Goal: Task Accomplishment & Management: Manage account settings

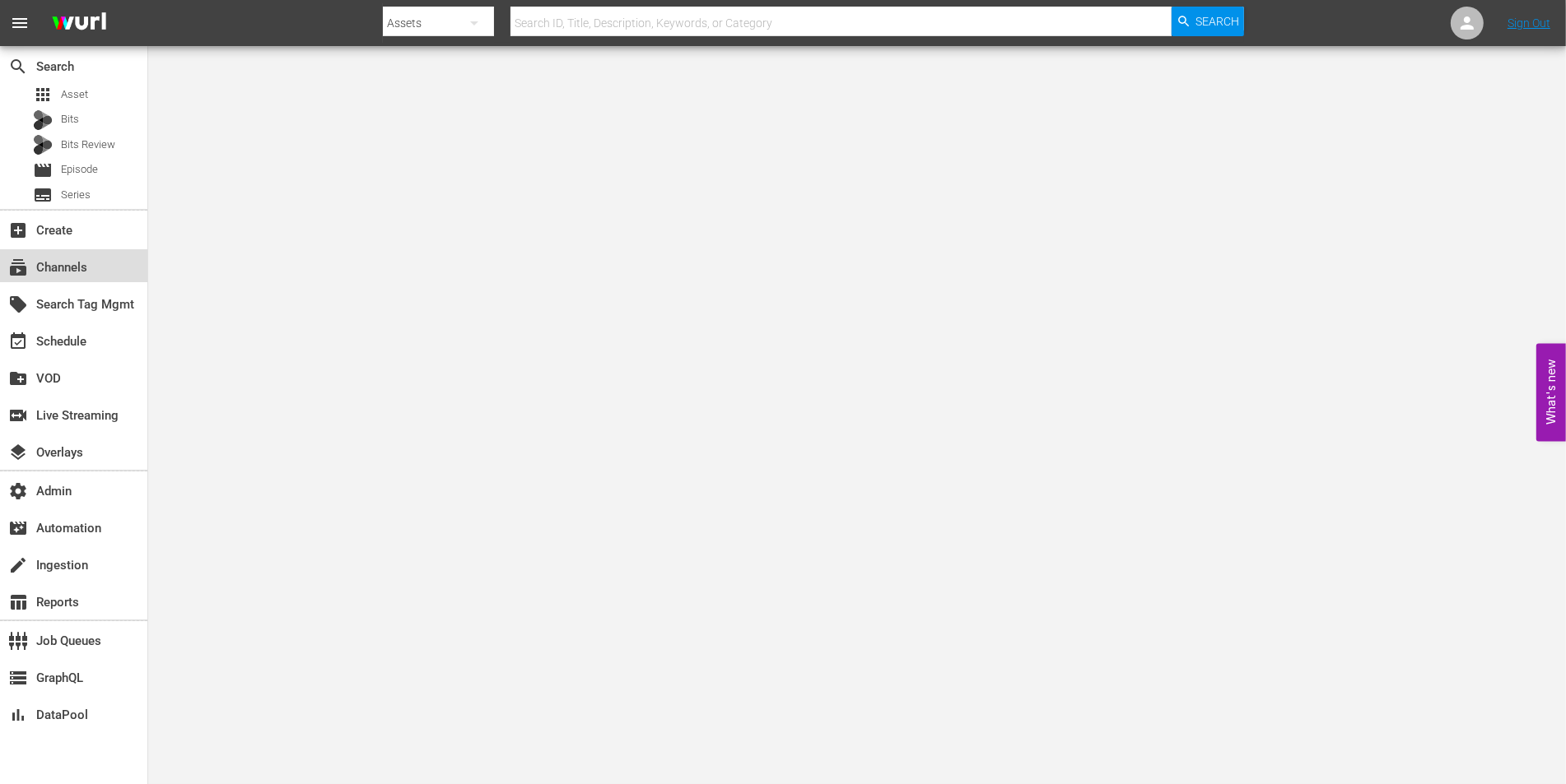
click at [90, 274] on div "subscriptions Channels" at bounding box center [73, 265] width 148 height 33
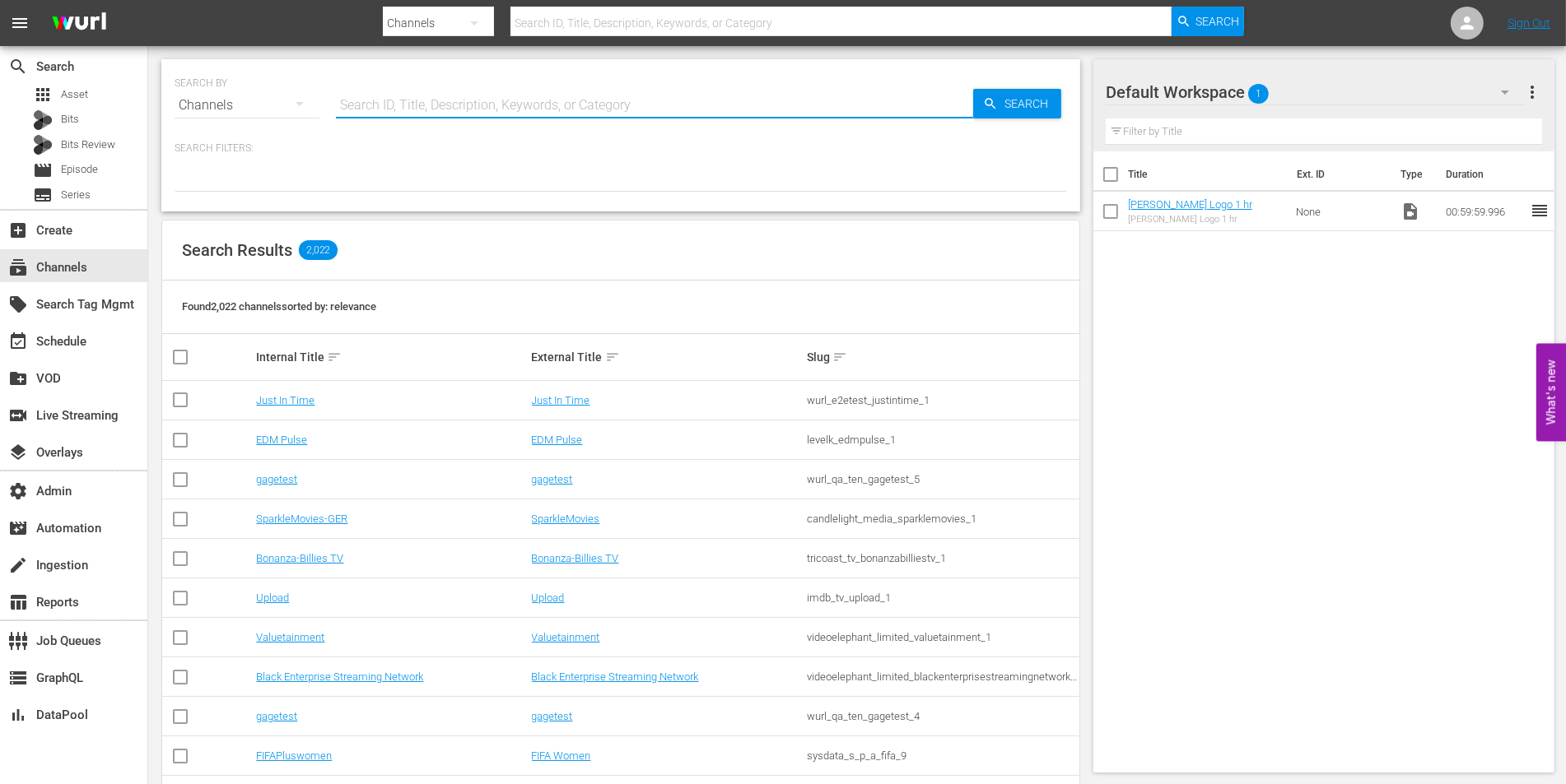
click at [411, 111] on input "text" at bounding box center [654, 105] width 638 height 40
type input "historian"
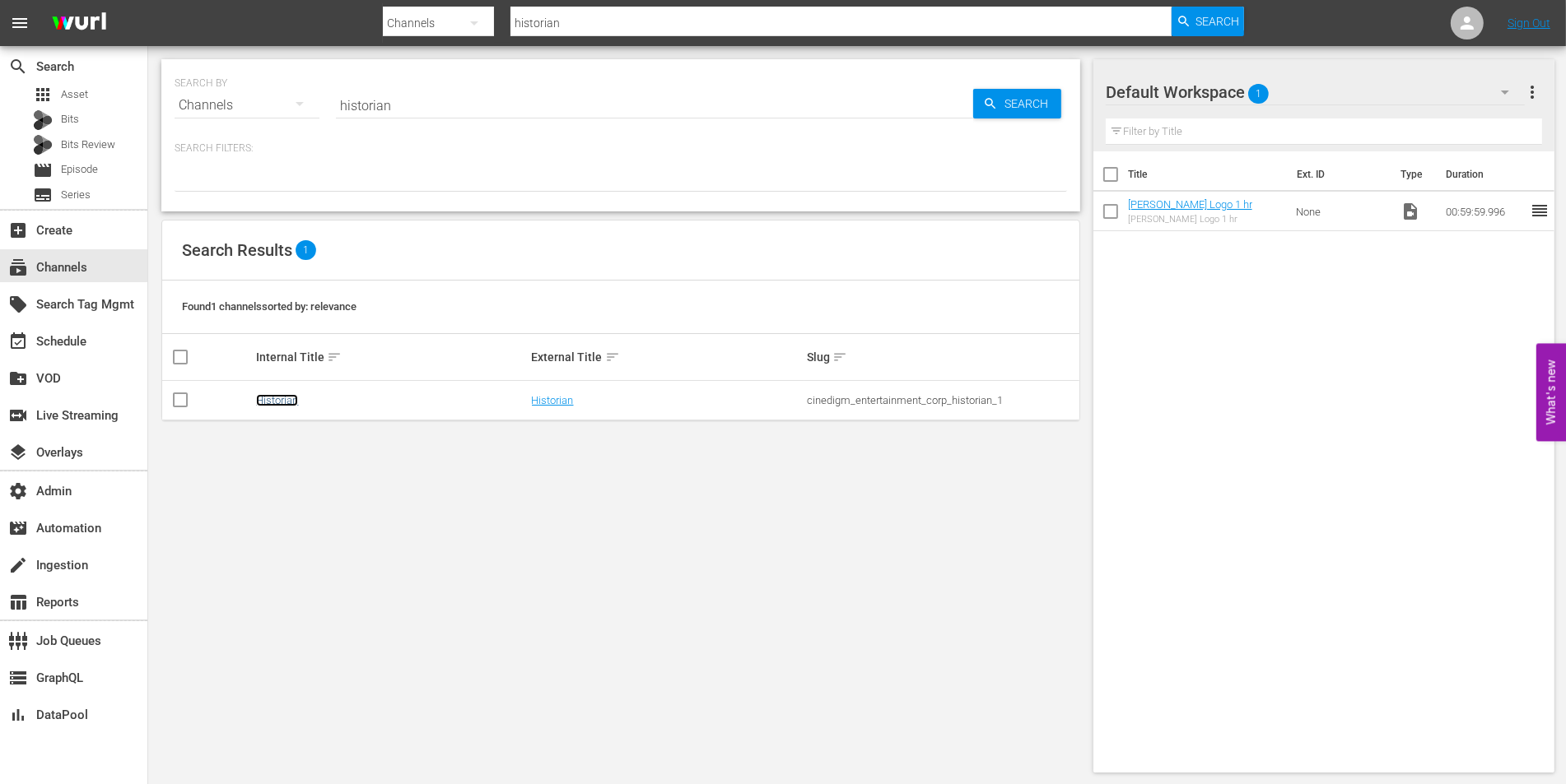
click at [282, 397] on link "Historian" at bounding box center [277, 400] width 42 height 12
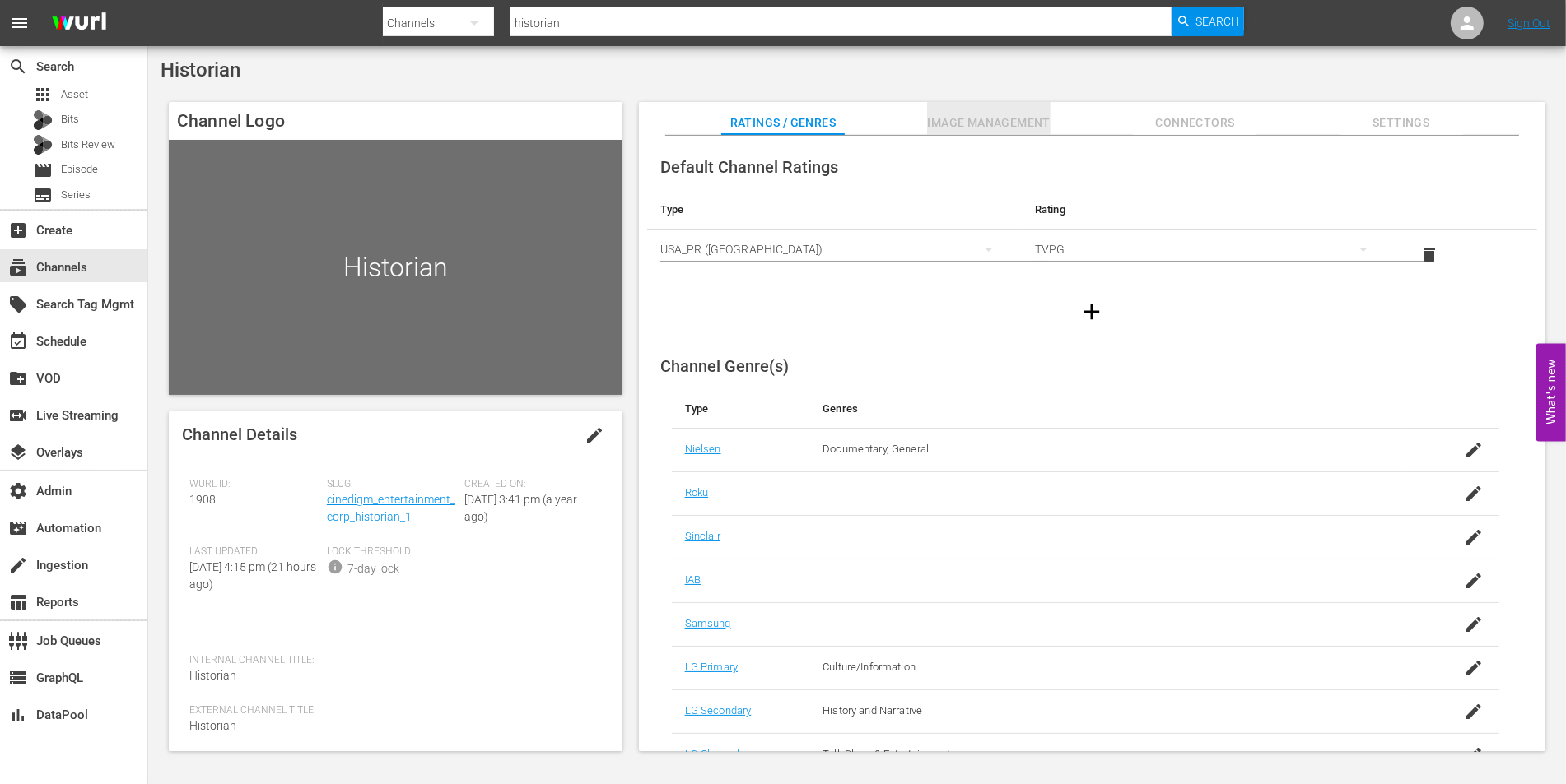
click at [962, 116] on span "Image Management" at bounding box center [989, 123] width 124 height 20
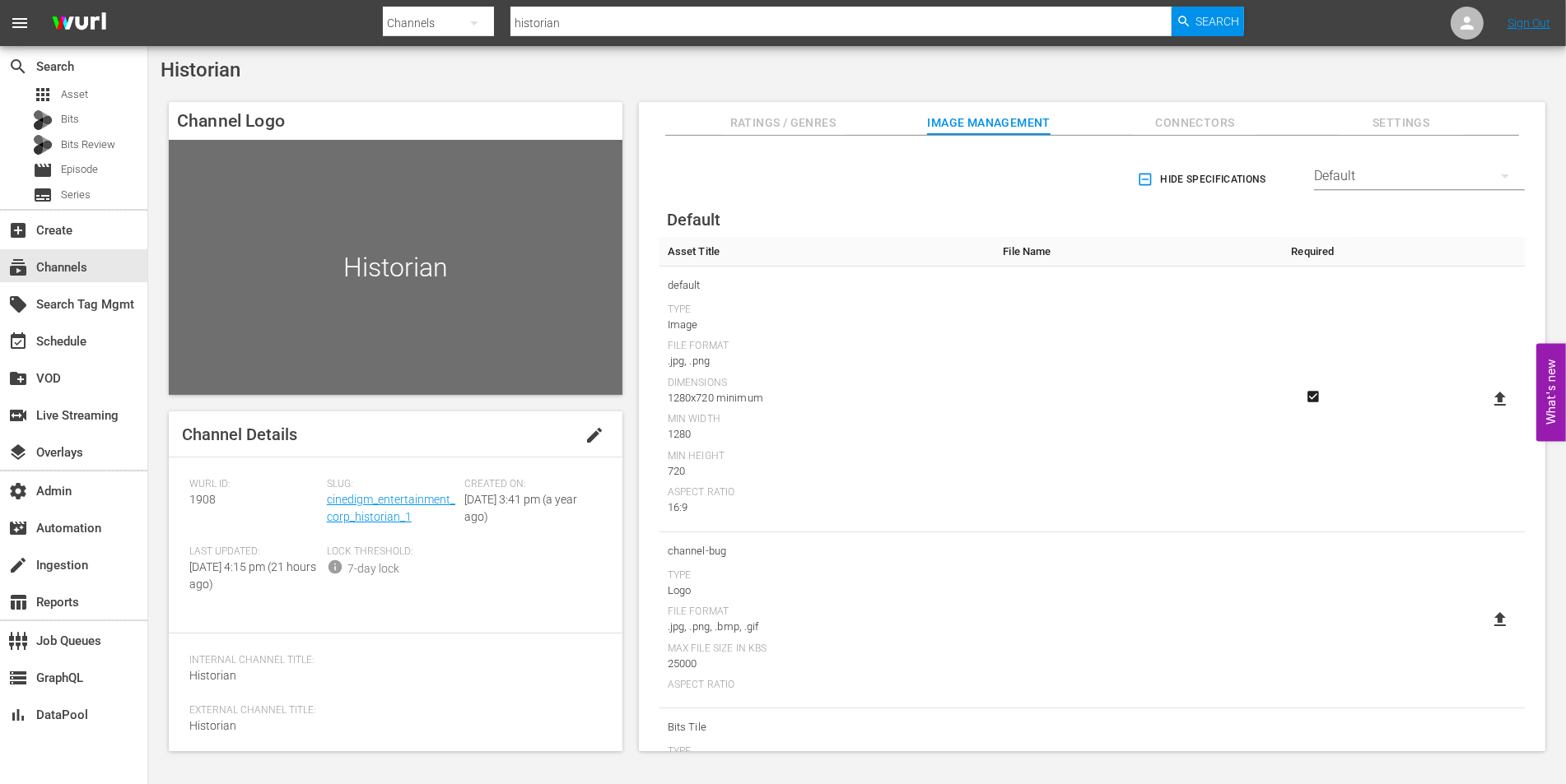
click at [1498, 397] on icon at bounding box center [1500, 399] width 19 height 19
click at [1484, 413] on input "file" at bounding box center [1484, 413] width 1 height 1
click at [1339, 171] on div "Default" at bounding box center [1419, 176] width 210 height 46
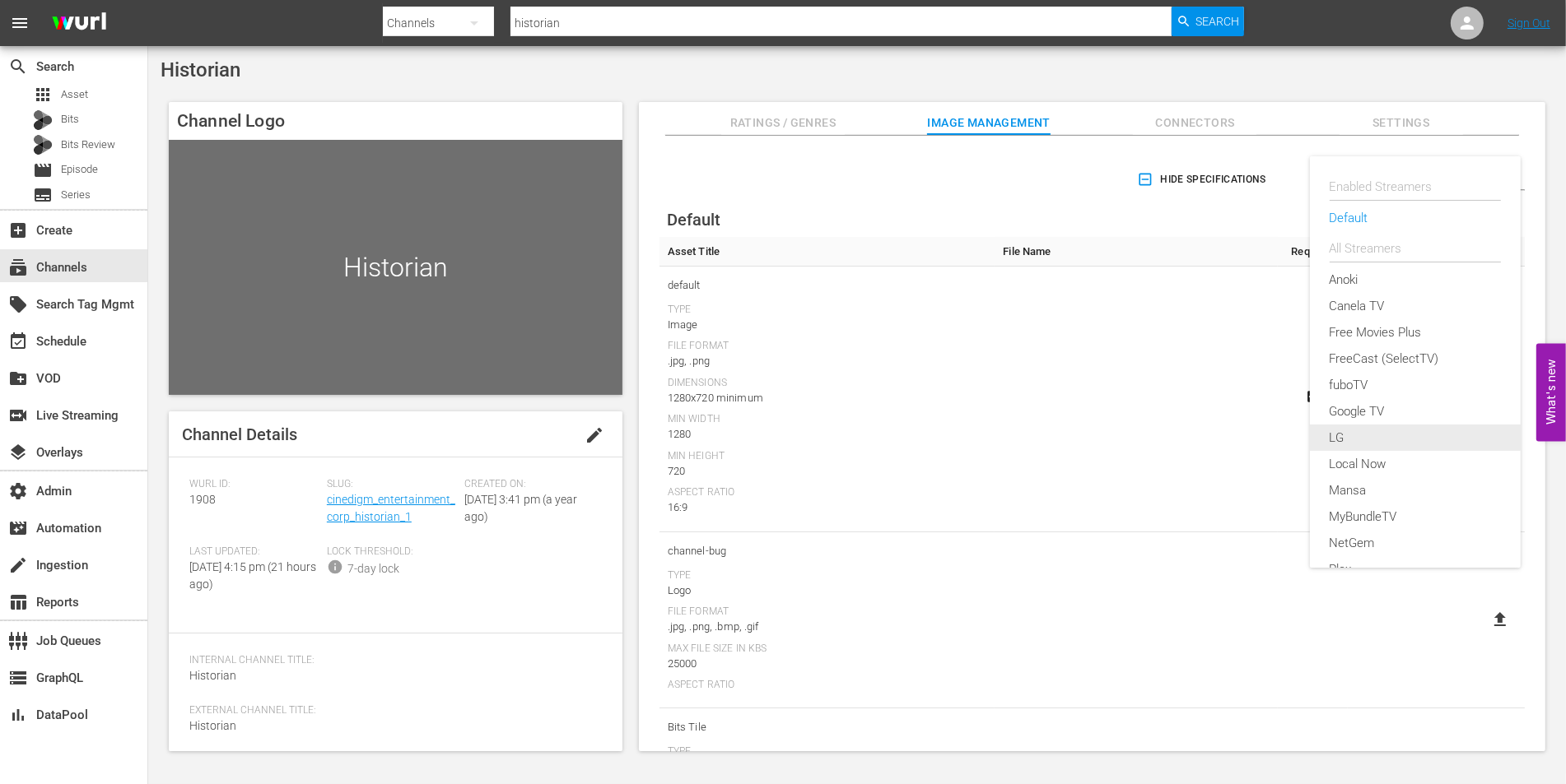
click at [1335, 433] on div "LG" at bounding box center [1415, 438] width 172 height 27
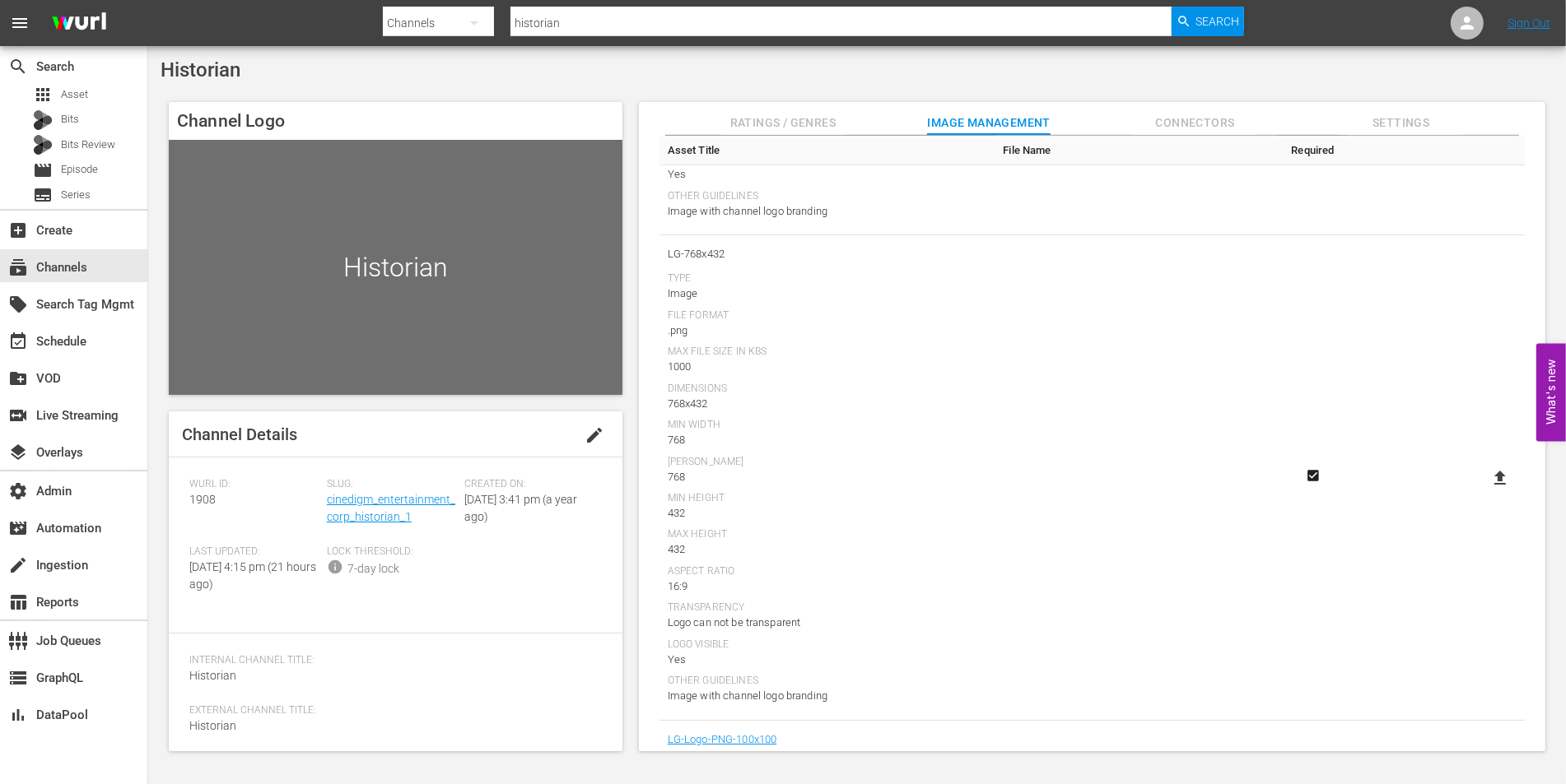
scroll to position [1487, 0]
click at [1490, 468] on icon at bounding box center [1500, 477] width 19 height 19
click at [1484, 491] on input "file" at bounding box center [1484, 491] width 1 height 1
type input "C:\fakepath\Thumbnail 768x432 (1).png"
